Goal: Task Accomplishment & Management: Manage account settings

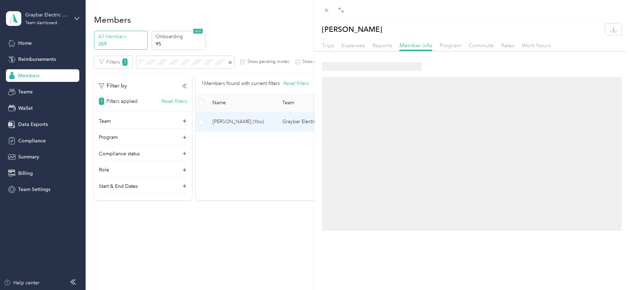
click at [175, 65] on div "[PERSON_NAME] Trips Expenses Reports Member info Program Commute Rates Work hou…" at bounding box center [314, 145] width 629 height 290
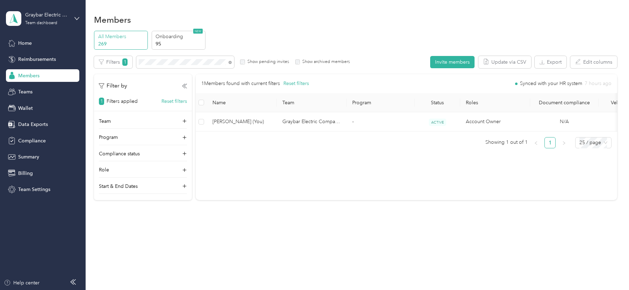
click at [161, 61] on div at bounding box center [314, 145] width 629 height 290
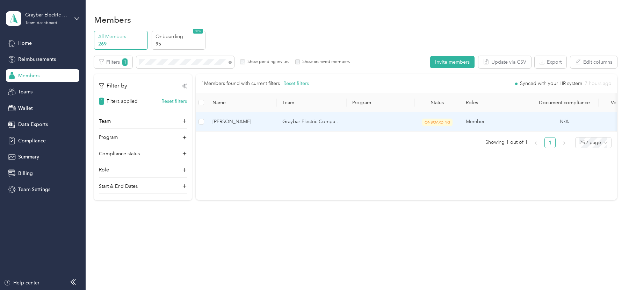
click at [340, 121] on td "Graybar Electric Company, Inc" at bounding box center [312, 121] width 70 height 19
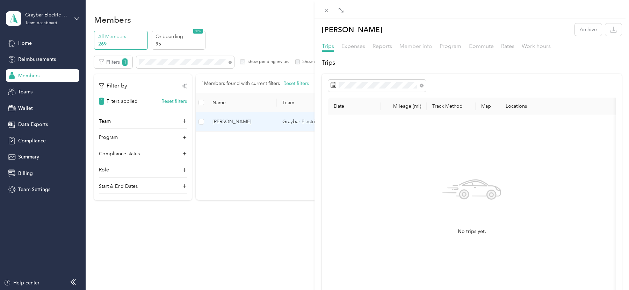
click at [416, 44] on span "Member info" at bounding box center [415, 46] width 33 height 7
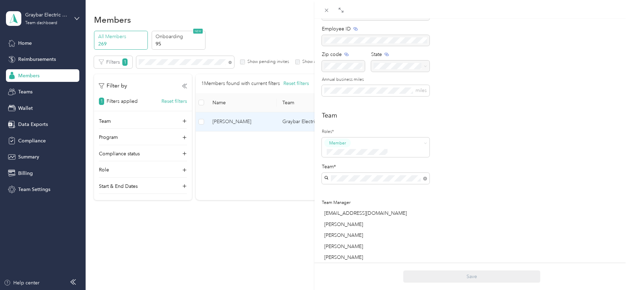
scroll to position [115, 0]
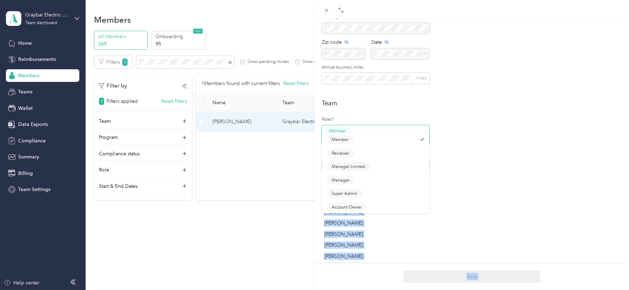
click at [370, 136] on span at bounding box center [371, 139] width 94 height 7
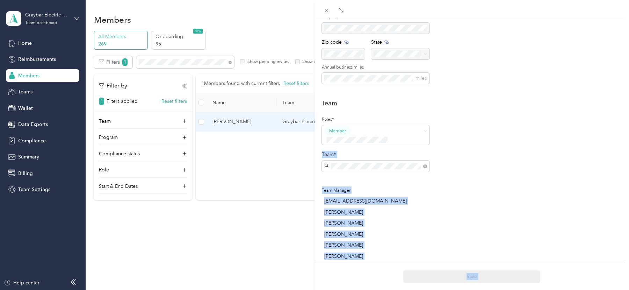
click at [343, 195] on span "Super Admin" at bounding box center [345, 197] width 26 height 6
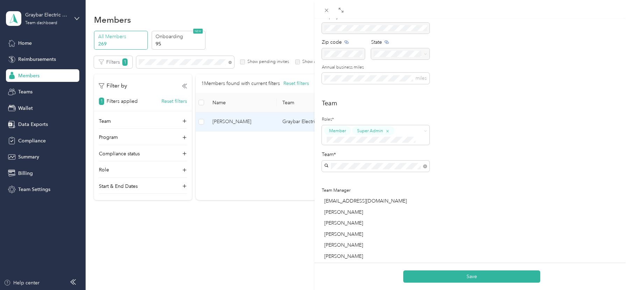
click at [467, 282] on div "Save" at bounding box center [471, 275] width 314 height 27
click at [458, 268] on div "Save" at bounding box center [471, 275] width 314 height 27
click at [459, 274] on button "Save" at bounding box center [471, 276] width 137 height 12
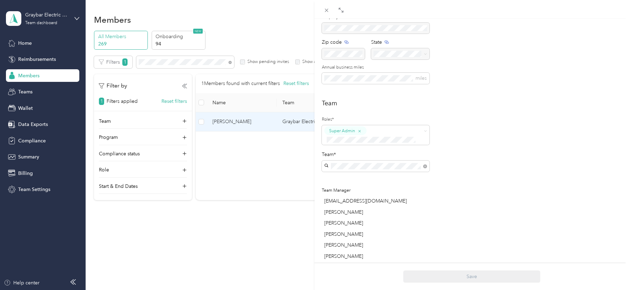
click at [198, 64] on div "[PERSON_NAME] Archive Trips Expenses Reports Member info Program Commute Rates …" at bounding box center [314, 145] width 629 height 290
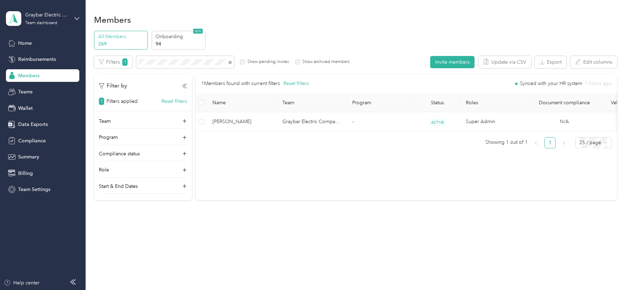
click at [178, 62] on div at bounding box center [314, 145] width 629 height 290
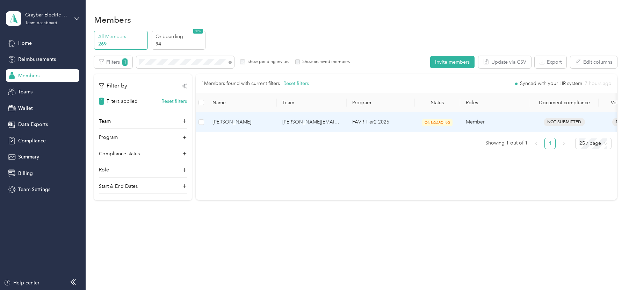
click at [318, 121] on td "[PERSON_NAME][EMAIL_ADDRESS][PERSON_NAME][DOMAIN_NAME]" at bounding box center [312, 122] width 70 height 20
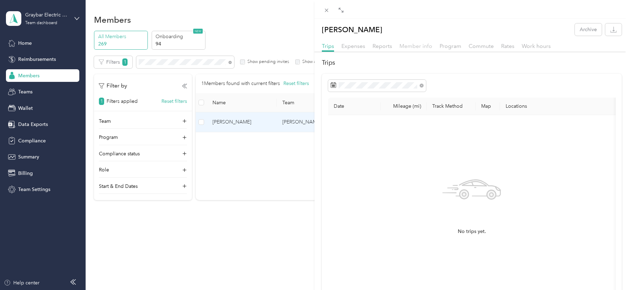
click at [409, 47] on span "Member info" at bounding box center [415, 46] width 33 height 7
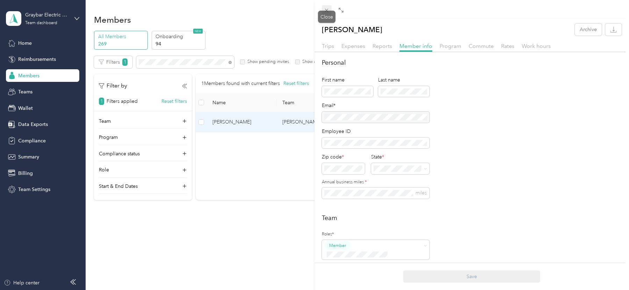
click at [327, 9] on icon at bounding box center [327, 10] width 6 height 6
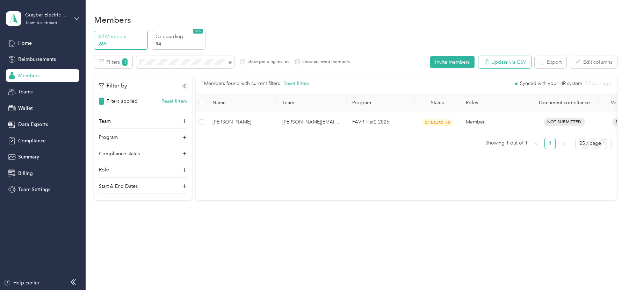
click at [503, 58] on button "Update via CSV" at bounding box center [504, 62] width 53 height 12
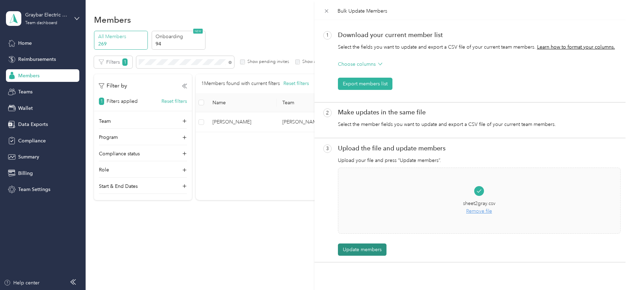
click at [349, 248] on button "Update members" at bounding box center [362, 249] width 49 height 12
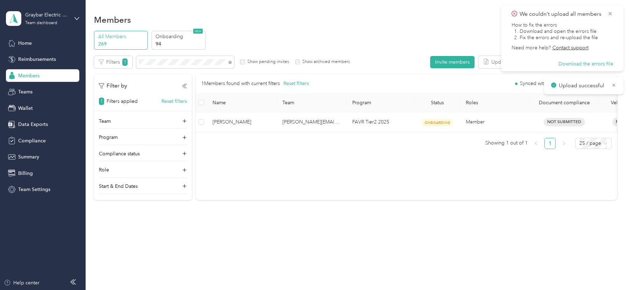
click at [363, 129] on td "FAVR Tier2 2025" at bounding box center [381, 122] width 68 height 20
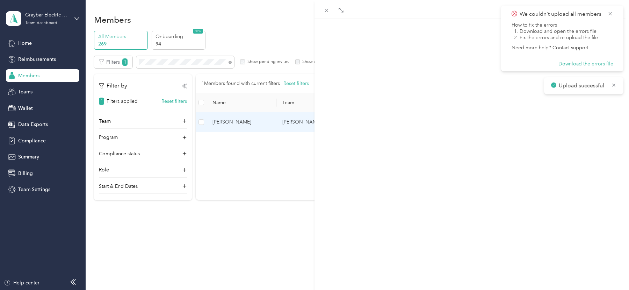
click at [402, 44] on span "Member info" at bounding box center [415, 46] width 33 height 7
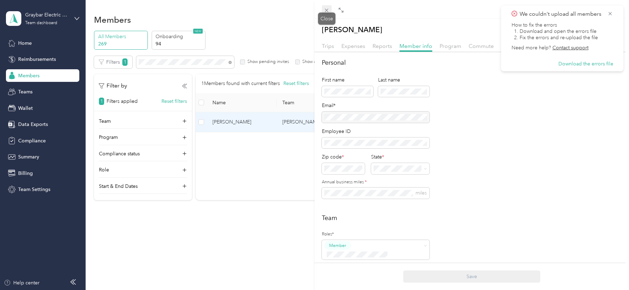
click at [324, 289] on div "Drag to resize Click to close [PERSON_NAME] Archive Trips Expenses Reports Memb…" at bounding box center [312, 290] width 625 height 0
click at [323, 12] on span at bounding box center [327, 10] width 10 height 10
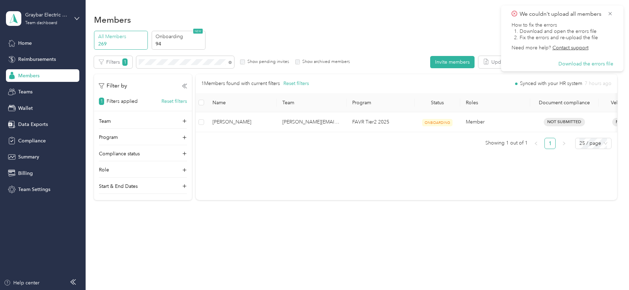
click at [615, 10] on div "We couldn't upload all members How to fix the errors 1. Download and open the e…" at bounding box center [562, 38] width 108 height 57
click at [610, 10] on icon at bounding box center [610, 13] width 6 height 6
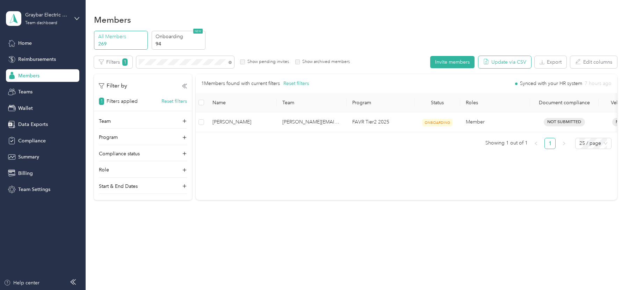
click at [496, 64] on button "Update via CSV" at bounding box center [504, 62] width 53 height 12
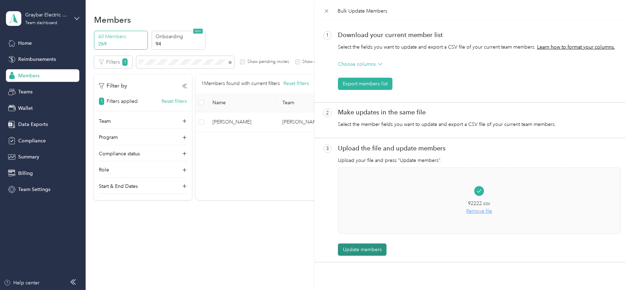
click at [369, 247] on button "Update members" at bounding box center [362, 249] width 49 height 12
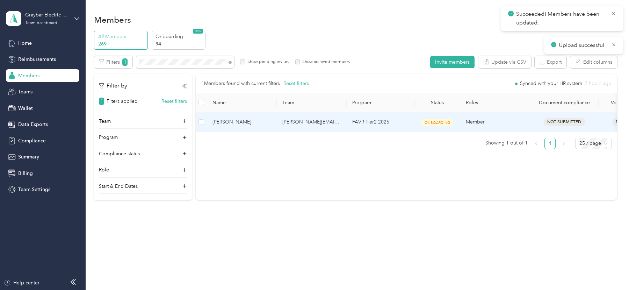
click at [252, 130] on td "[PERSON_NAME]" at bounding box center [242, 122] width 70 height 20
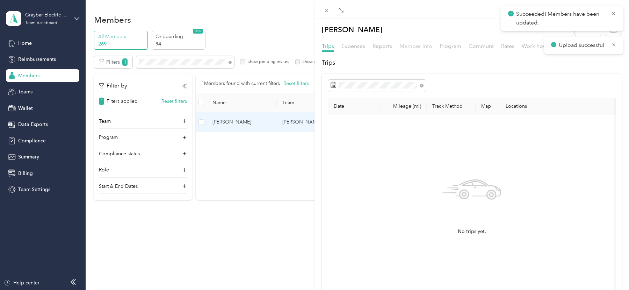
click at [408, 46] on span "Member info" at bounding box center [415, 46] width 33 height 7
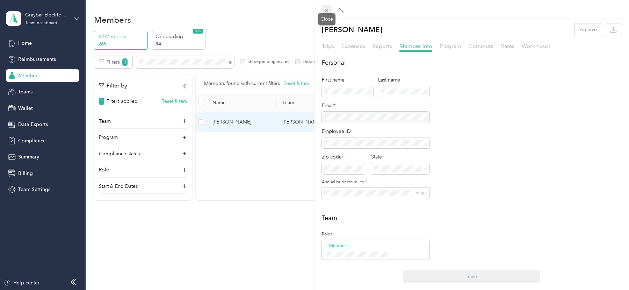
click at [322, 12] on span at bounding box center [327, 10] width 10 height 10
